Goal: Information Seeking & Learning: Check status

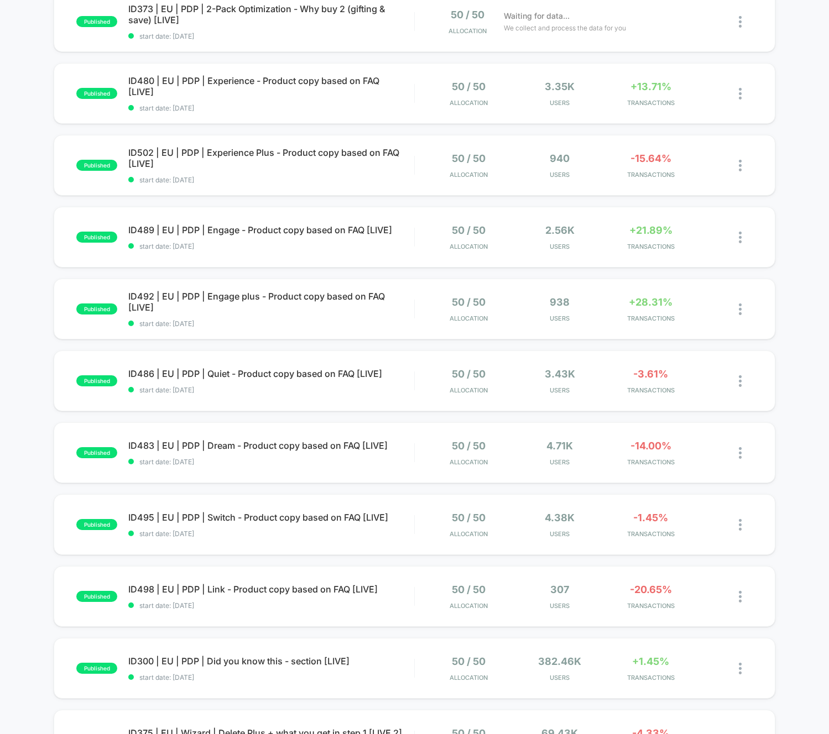
click at [808, 363] on div "published ID373 | EU | PDP | 2-Pack Optimization - Why buy 2 (gifting & save) […" at bounding box center [414, 444] width 829 height 906
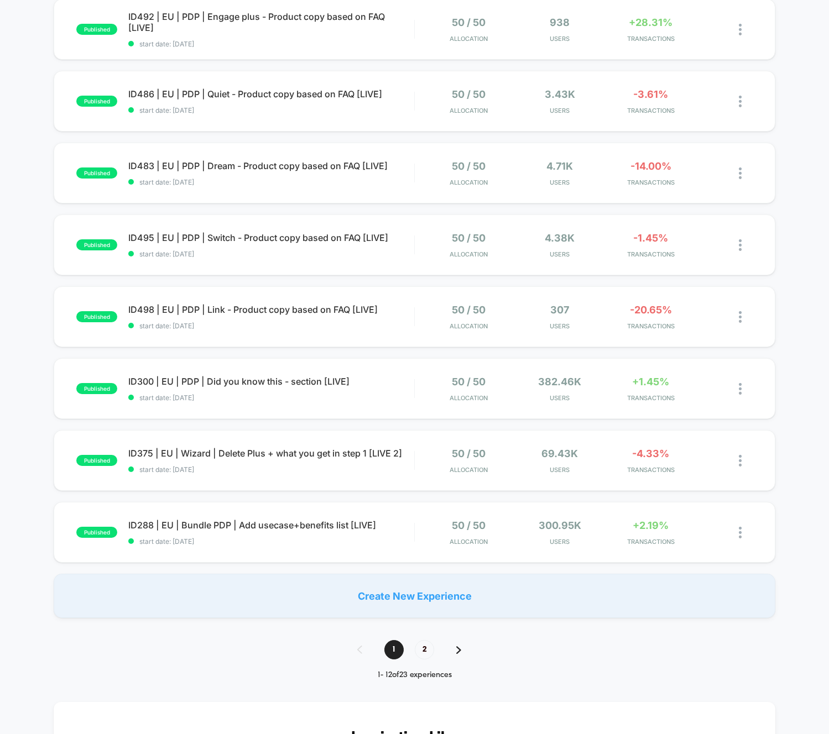
scroll to position [413, 0]
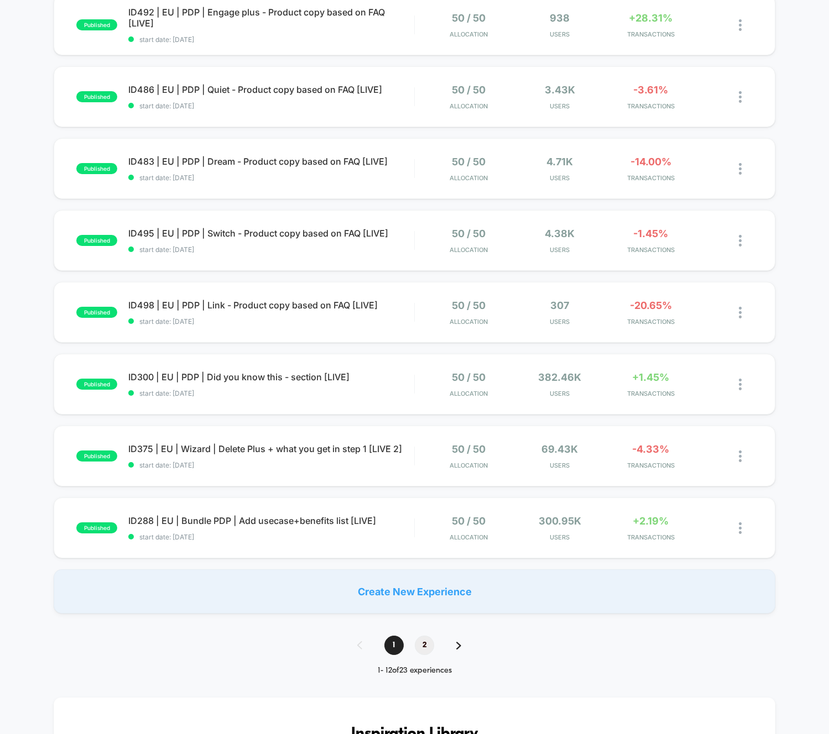
click at [421, 638] on span "2" at bounding box center [424, 645] width 19 height 19
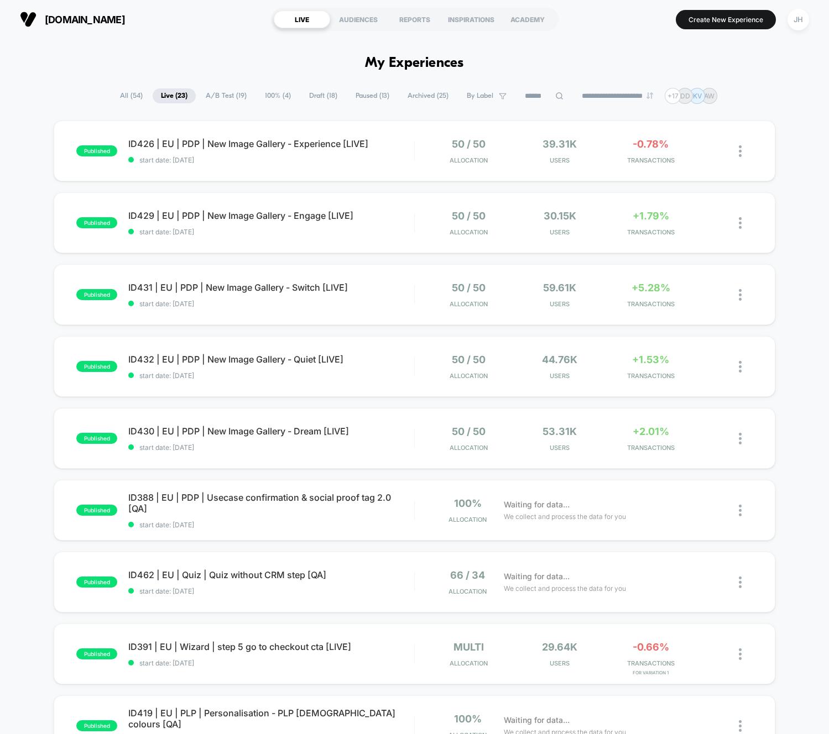
click at [800, 271] on div "published ID426 | EU | PDP | New Image Gallery - Experience [LIVE] start date: …" at bounding box center [414, 537] width 829 height 835
click at [296, 432] on span "ID430 | EU | PDP | New Image Gallery - Dream [LIVE] Click to edit experience de…" at bounding box center [270, 431] width 285 height 11
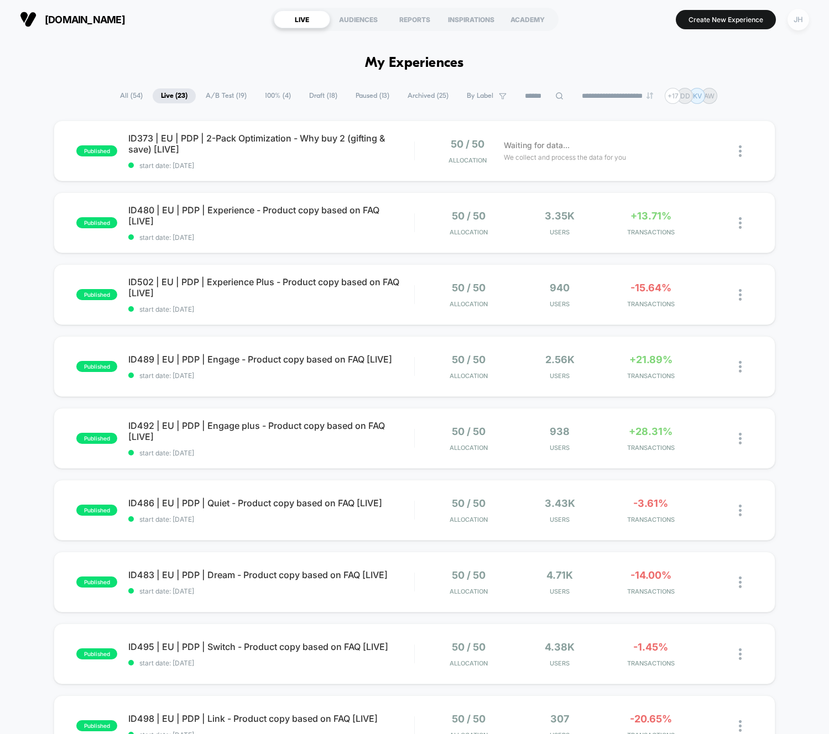
click at [804, 20] on div "JH" at bounding box center [798, 20] width 22 height 22
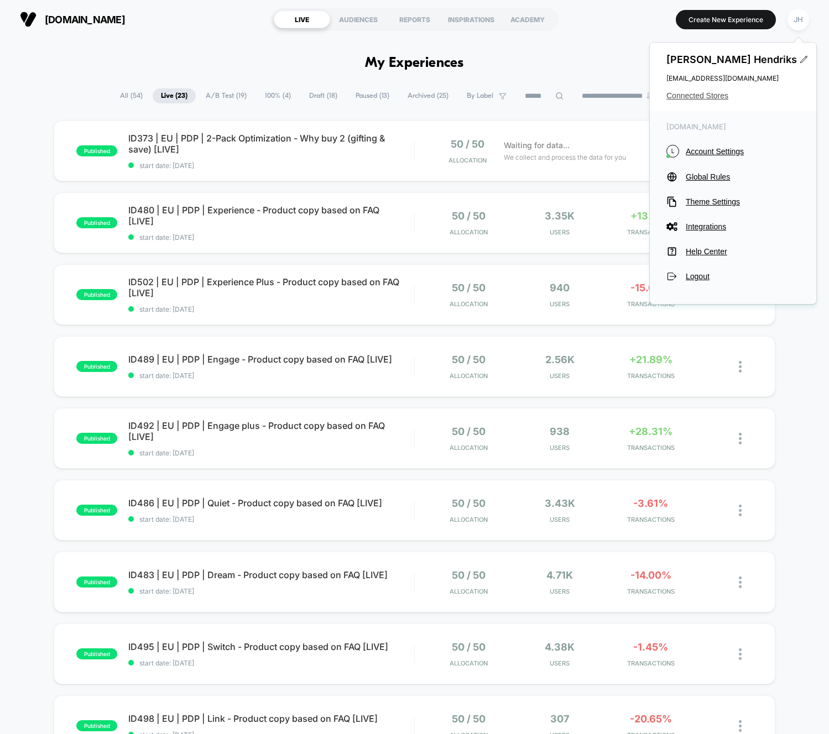
click at [705, 99] on span "Connected Stores" at bounding box center [732, 95] width 133 height 9
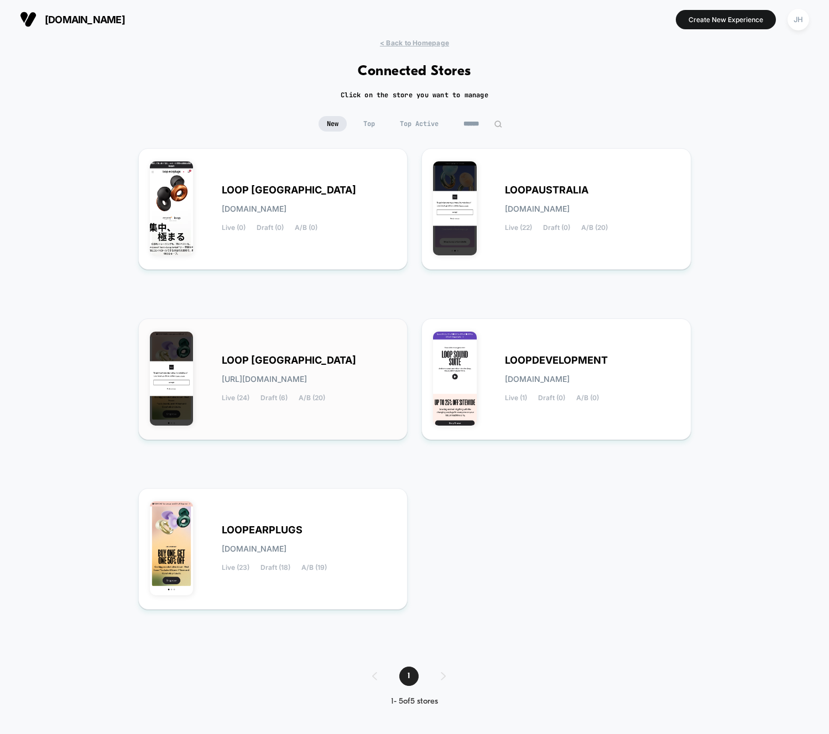
click at [272, 346] on div "LOOP UNITED STATES loop-united_states.myshopify.com Live (24) Draft (6) A/B (20)" at bounding box center [273, 379] width 247 height 98
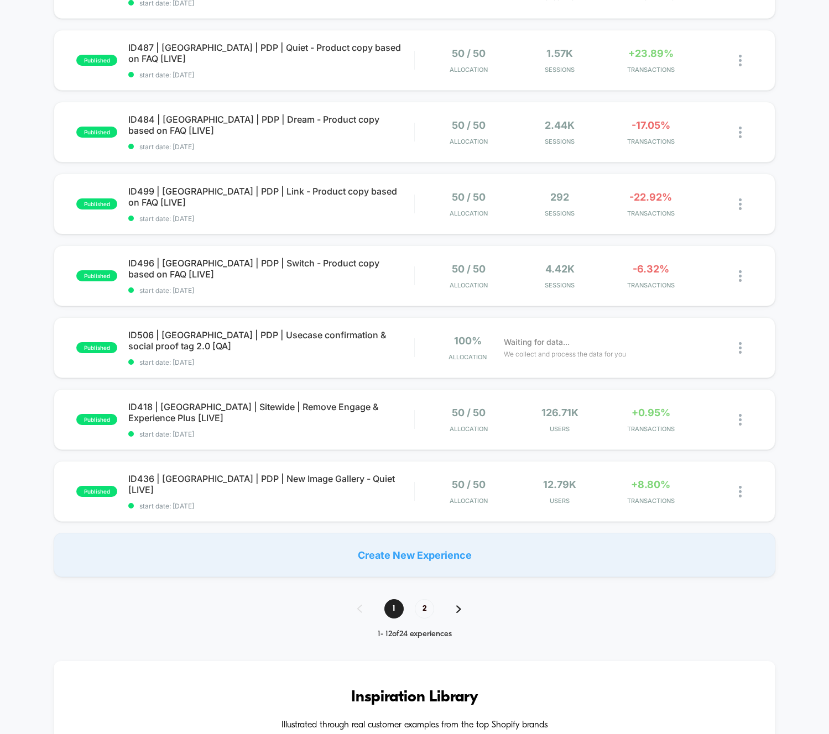
scroll to position [458, 0]
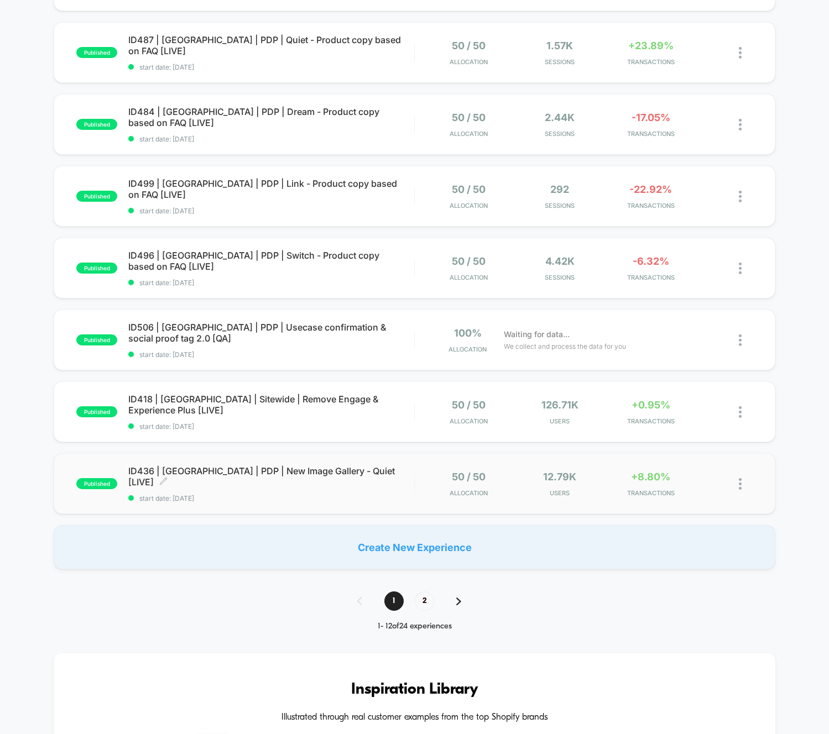
click at [320, 475] on span "ID436 | USA | PDP | New Image Gallery - Quiet [LIVE] Click to edit experience d…" at bounding box center [270, 476] width 285 height 22
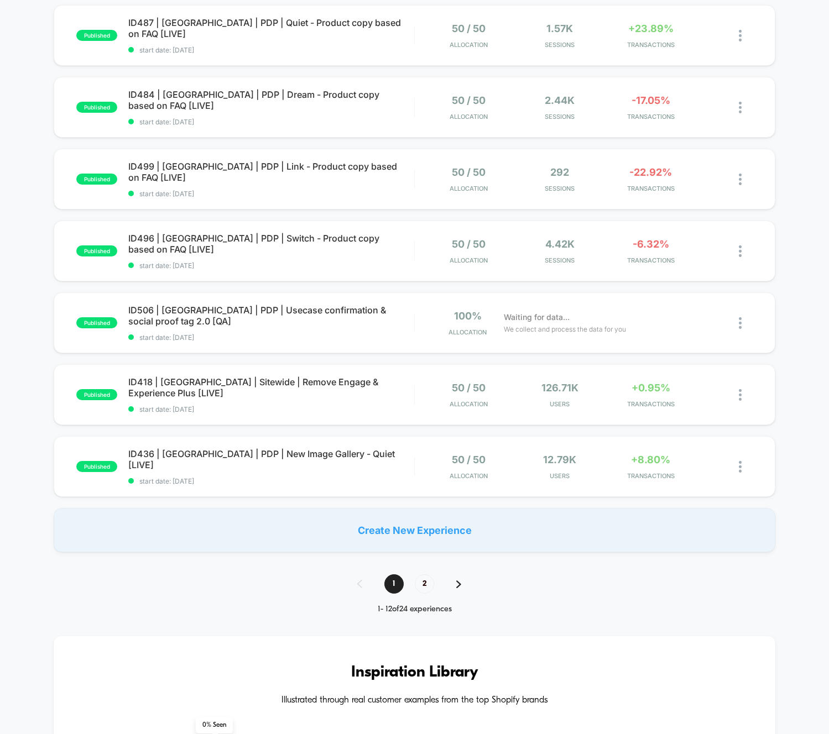
scroll to position [476, 0]
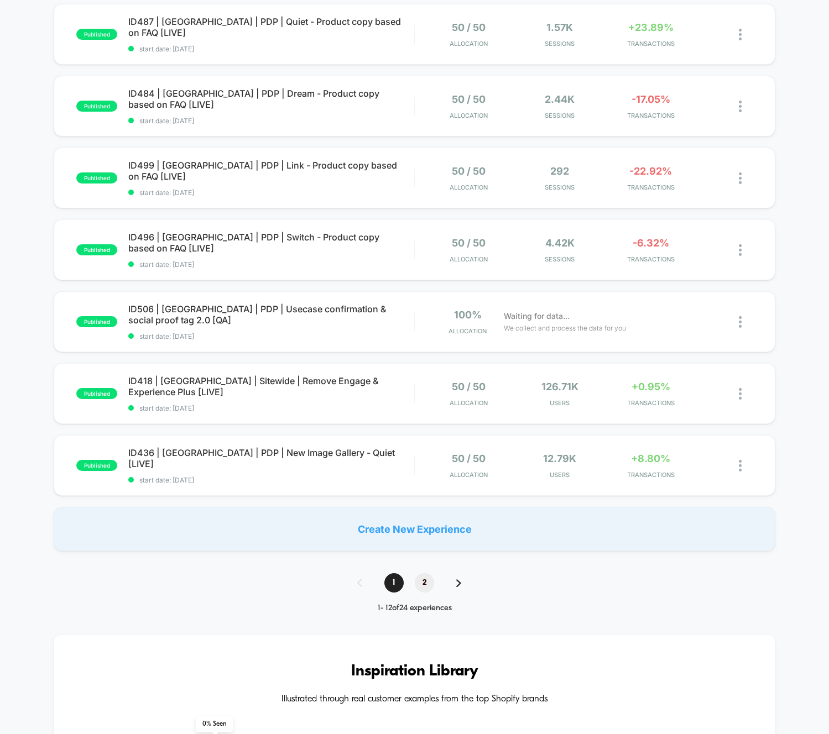
click at [424, 583] on span "2" at bounding box center [424, 582] width 19 height 19
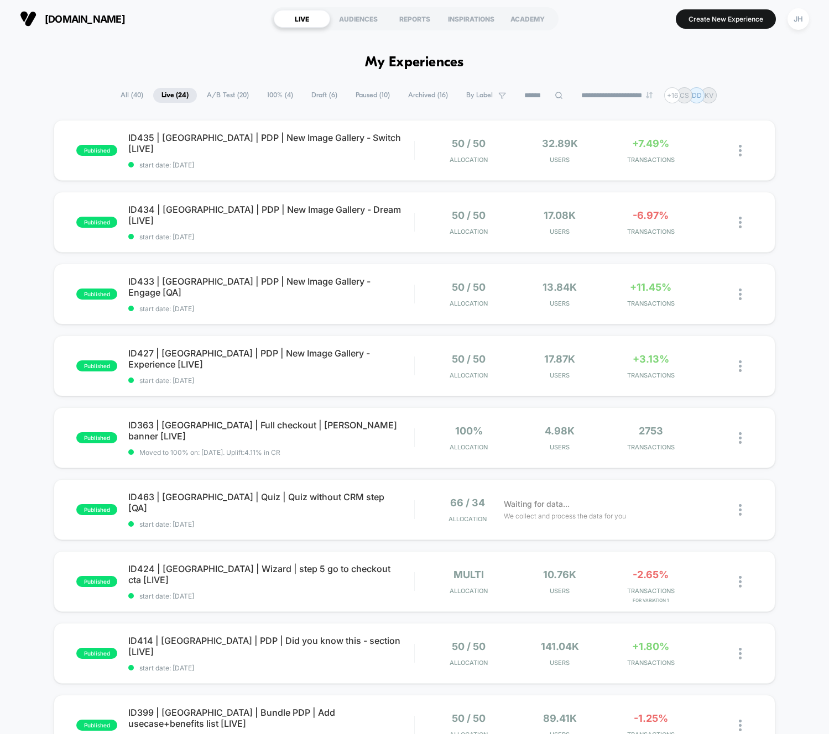
scroll to position [0, 0]
click at [796, 217] on div "published ID435 | USA | PDP | New Image Gallery - Switch [LIVE] start date: 11/…" at bounding box center [414, 573] width 829 height 906
